Goal: Transaction & Acquisition: Obtain resource

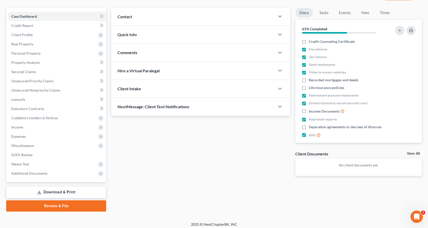
scroll to position [45, 0]
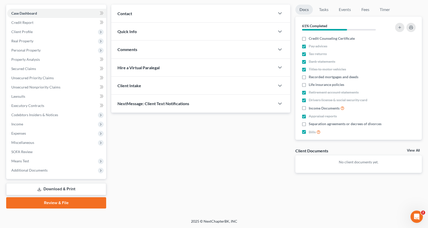
click at [58, 189] on link "Download & Print" at bounding box center [56, 190] width 100 height 12
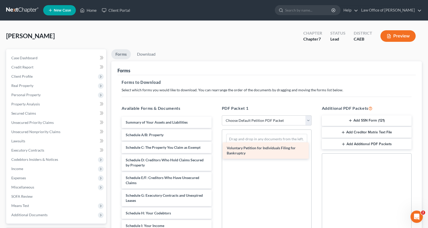
drag, startPoint x: 153, startPoint y: 125, endPoint x: 254, endPoint y: 151, distance: 104.2
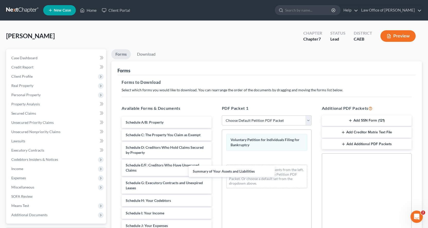
drag, startPoint x: 182, startPoint y: 122, endPoint x: 267, endPoint y: 172, distance: 98.9
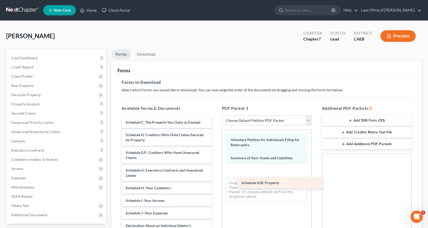
drag, startPoint x: 172, startPoint y: 119, endPoint x: 289, endPoint y: 180, distance: 132.0
click at [215, 180] on div "Schedule A/B: Property Schedule A/B: Property Schedule C: The Property You Clai…" at bounding box center [166, 231] width 98 height 229
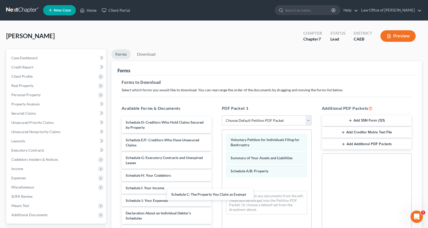
drag, startPoint x: 180, startPoint y: 122, endPoint x: 279, endPoint y: 199, distance: 125.6
click at [215, 200] on div "Schedule C: The Property You Claim as Exempt Schedule C: The Property You Claim…" at bounding box center [166, 225] width 98 height 216
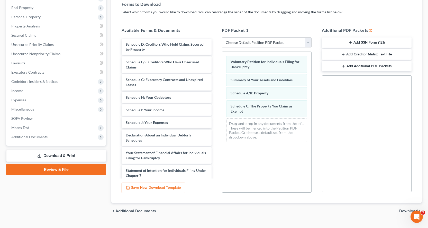
scroll to position [81, 0]
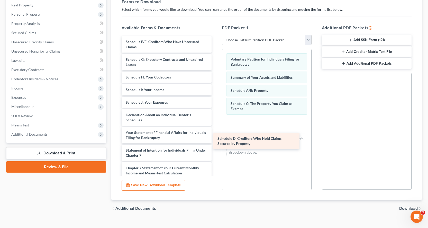
drag, startPoint x: 164, startPoint y: 45, endPoint x: 262, endPoint y: 138, distance: 135.1
click at [215, 140] on div "Schedule D: Creditors Who Hold Claims Secured by Property Schedule D: Creditors…" at bounding box center [166, 135] width 98 height 198
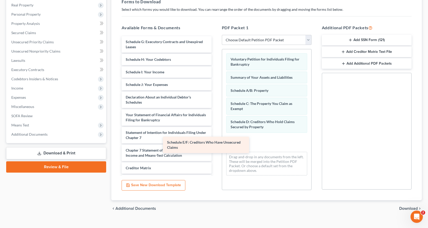
drag, startPoint x: 183, startPoint y: 42, endPoint x: 278, endPoint y: 155, distance: 147.4
click at [215, 156] on div "Schedule E/F: Creditors Who Have Unsecured Claims Schedule E/F: Creditors Who H…" at bounding box center [166, 126] width 98 height 181
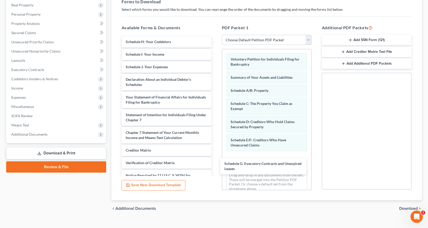
drag, startPoint x: 177, startPoint y: 48, endPoint x: 276, endPoint y: 170, distance: 157.2
click at [215, 170] on div "Schedule G: Executory Contracts and Unexpired Leases Schedule G: Executory Cont…" at bounding box center [166, 117] width 98 height 163
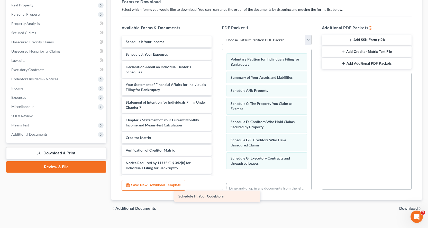
drag, startPoint x: 179, startPoint y: 42, endPoint x: 257, endPoint y: 193, distance: 169.3
click at [215, 187] on div "Schedule H: Your Codebtors Schedule H: Your Codebtors Schedule I: Your Income S…" at bounding box center [166, 111] width 98 height 150
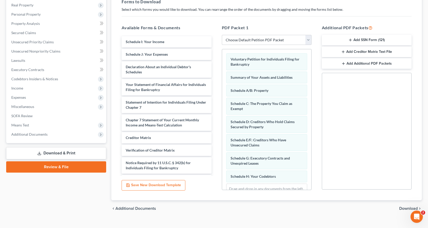
scroll to position [22, 0]
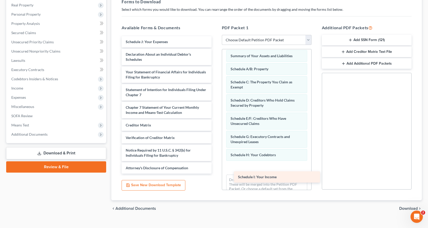
drag, startPoint x: 164, startPoint y: 42, endPoint x: 278, endPoint y: 177, distance: 176.3
click at [215, 174] on div "Schedule I: Your Income Schedule I: Your Income Schedule J: Your Expenses Decla…" at bounding box center [166, 105] width 98 height 138
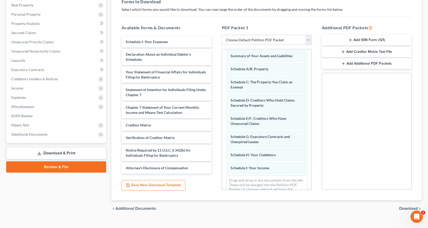
scroll to position [35, 0]
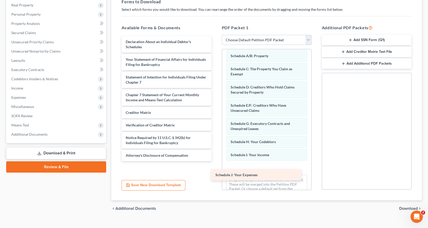
drag, startPoint x: 170, startPoint y: 40, endPoint x: 260, endPoint y: 174, distance: 160.7
click at [215, 161] on div "Schedule J: Your Expenses Schedule J: Your Expenses Declaration About an Indivi…" at bounding box center [166, 98] width 98 height 125
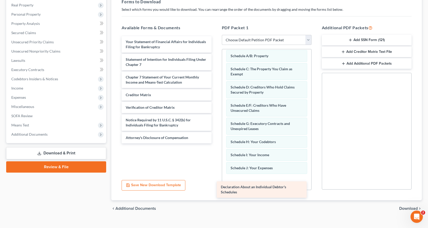
drag, startPoint x: 151, startPoint y: 40, endPoint x: 250, endPoint y: 185, distance: 175.2
click at [215, 144] on div "Declaration About an Individual Debtor's Schedules Declaration About an Individ…" at bounding box center [166, 89] width 98 height 107
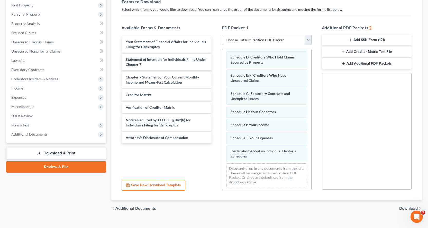
scroll to position [66, 0]
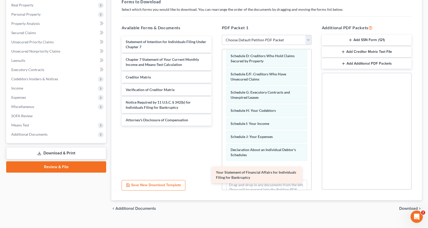
drag, startPoint x: 159, startPoint y: 49, endPoint x: 250, endPoint y: 180, distance: 159.4
click at [215, 126] on div "Your Statement of Financial Affairs for Individuals Filing for Bankruptcy Your …" at bounding box center [166, 81] width 98 height 90
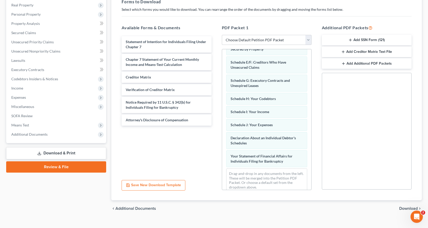
scroll to position [84, 0]
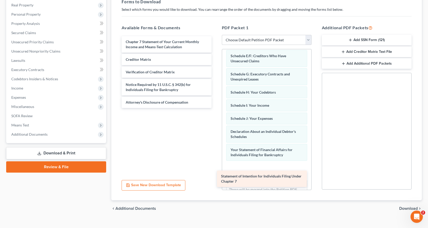
drag, startPoint x: 195, startPoint y: 42, endPoint x: 289, endPoint y: 176, distance: 163.4
click at [215, 108] on div "Statement of Intention for Individuals Filing Under Chapter 7 Statement of Inte…" at bounding box center [166, 72] width 98 height 72
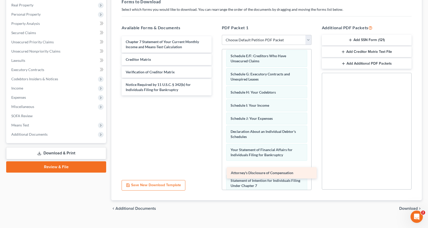
drag, startPoint x: 170, startPoint y: 106, endPoint x: 279, endPoint y: 177, distance: 129.3
click at [215, 96] on div "Attorney's Disclosure of Compensation Chapter 7 Statement of Your Current Month…" at bounding box center [166, 65] width 98 height 59
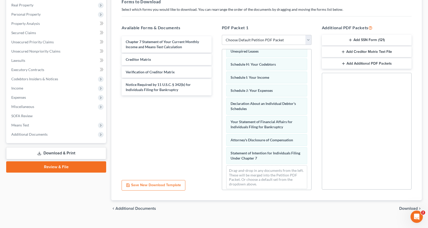
scroll to position [116, 0]
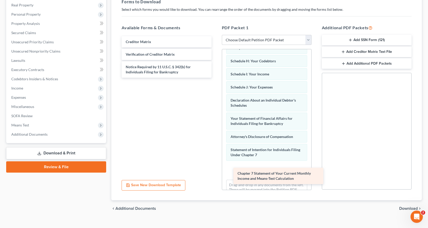
drag, startPoint x: 192, startPoint y: 43, endPoint x: 304, endPoint y: 175, distance: 172.9
click at [215, 78] on div "Chapter 7 Statement of Your Current Monthly Income and Means-Test Calculation C…" at bounding box center [166, 57] width 98 height 42
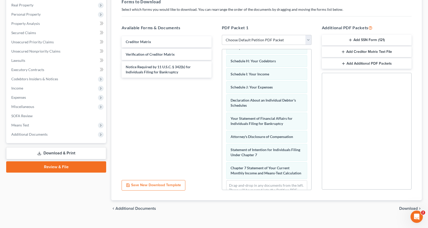
click at [375, 41] on button "Add SSN Form (121)" at bounding box center [367, 40] width 90 height 11
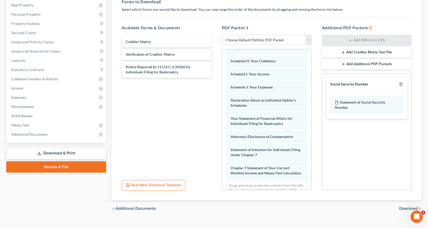
click at [367, 50] on button "Add Creditor Matrix Text File" at bounding box center [367, 52] width 90 height 11
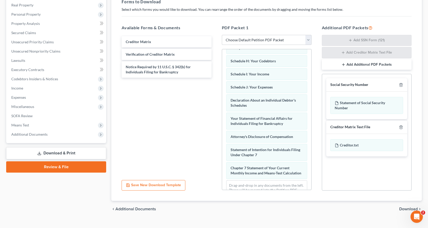
click at [405, 209] on span "Download" at bounding box center [408, 209] width 19 height 4
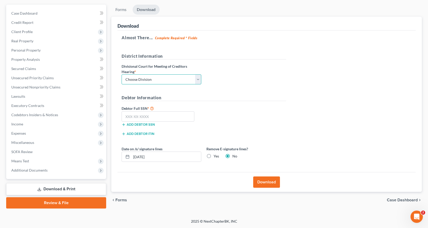
click at [154, 83] on select "Choose Division Fresno Modesto [GEOGRAPHIC_DATA]" at bounding box center [162, 80] width 80 height 10
select select "2"
click at [122, 75] on select "Choose Division Fresno Modesto [GEOGRAPHIC_DATA]" at bounding box center [162, 80] width 80 height 10
click at [138, 114] on input "text" at bounding box center [158, 117] width 73 height 10
type input "545-71-9002"
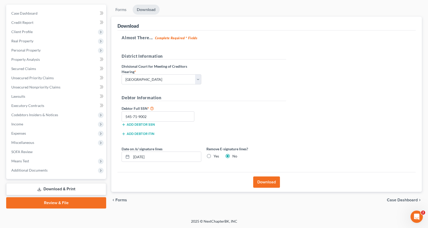
click at [267, 185] on button "Download" at bounding box center [266, 182] width 27 height 11
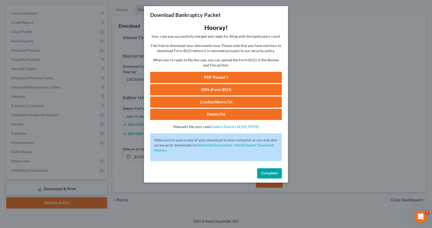
click at [251, 74] on link "PDF Packet 1" at bounding box center [216, 77] width 132 height 11
click at [231, 90] on link "SSN (Form B121)" at bounding box center [216, 89] width 132 height 11
click at [215, 102] on link "CreditorMatrix.txt" at bounding box center [216, 102] width 132 height 11
click at [205, 115] on link "Debtor.txt" at bounding box center [216, 114] width 132 height 11
click at [268, 175] on span "Complete!" at bounding box center [269, 173] width 16 height 4
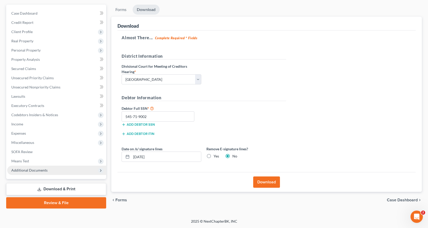
click at [20, 173] on span "Additional Documents" at bounding box center [56, 170] width 99 height 9
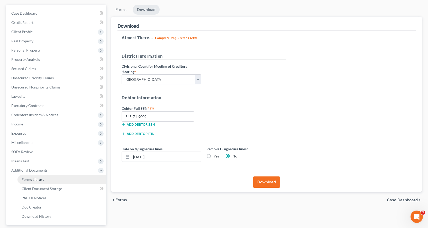
click at [24, 181] on span "Forms Library" at bounding box center [33, 180] width 23 height 4
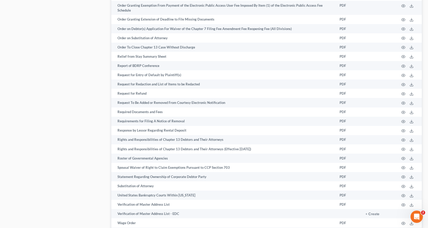
scroll to position [753, 0]
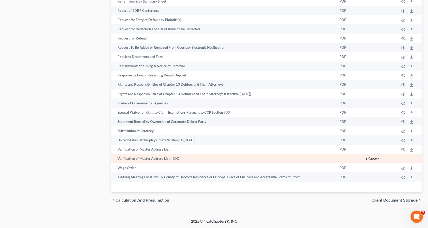
click at [371, 161] on button "+ Create" at bounding box center [372, 160] width 14 height 4
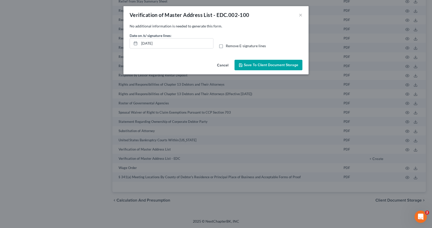
click at [256, 64] on span "Save to Client Document Storage" at bounding box center [271, 65] width 54 height 4
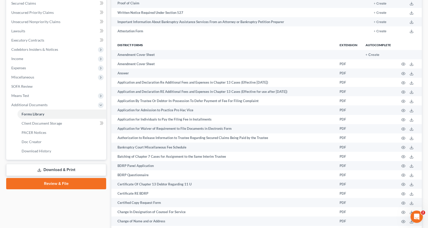
scroll to position [110, 0]
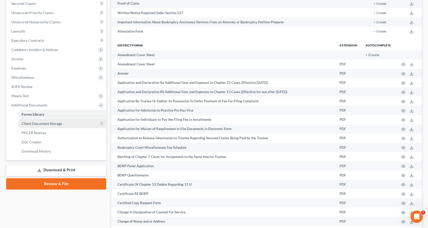
click at [34, 124] on span "Client Document Storage" at bounding box center [42, 124] width 40 height 4
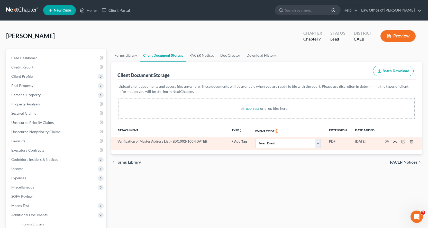
click at [394, 142] on icon at bounding box center [395, 142] width 4 height 4
